Goal: Task Accomplishment & Management: Use online tool/utility

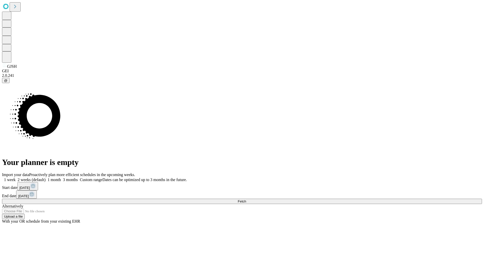
click at [246, 199] on span "Fetch" at bounding box center [242, 201] width 8 height 4
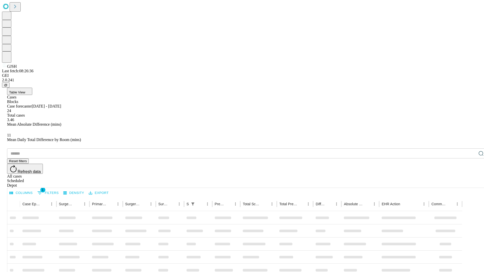
click at [470, 183] on div "Depot" at bounding box center [247, 185] width 480 height 5
